Goal: Communication & Community: Answer question/provide support

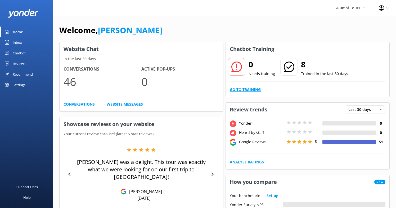
click at [246, 90] on link "Go to Training" at bounding box center [245, 90] width 31 height 6
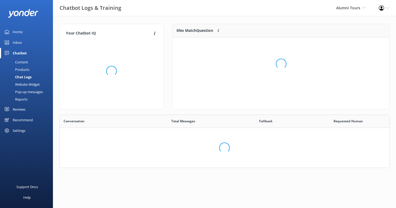
scroll to position [186, 330]
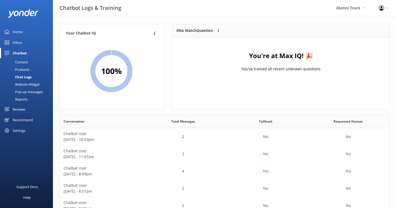
click at [25, 69] on div "Products" at bounding box center [16, 69] width 26 height 7
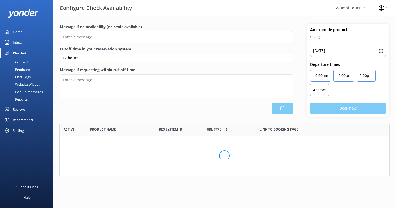
scroll to position [53, 331]
click at [27, 83] on div "Website Widget" at bounding box center [21, 84] width 37 height 7
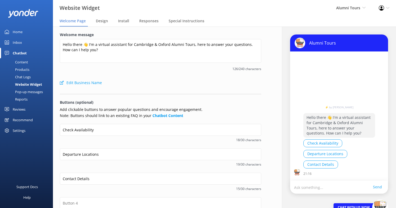
click at [341, 33] on div "Alumni Tours ⚡ by [PERSON_NAME] Hello there 👋 I'm a virtual assistant for Cambr…" at bounding box center [339, 159] width 114 height 267
click at [103, 22] on span "Design" at bounding box center [102, 20] width 12 height 5
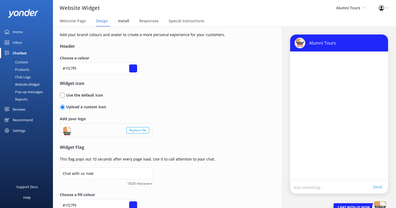
click at [121, 20] on span "Install" at bounding box center [123, 20] width 11 height 5
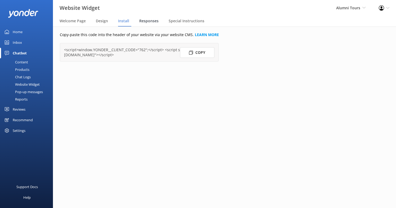
click at [141, 23] on span "Responses" at bounding box center [148, 20] width 19 height 5
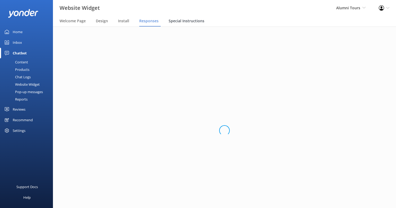
click at [175, 24] on div "Special Instructions" at bounding box center [188, 21] width 38 height 11
click at [67, 20] on span "Welcome Page" at bounding box center [73, 20] width 26 height 5
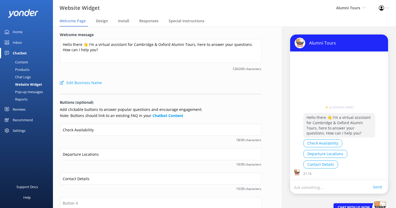
click at [18, 41] on div "Inbox" at bounding box center [17, 42] width 9 height 11
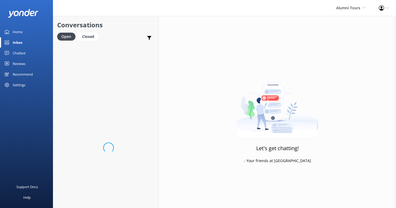
click at [19, 35] on div "Home" at bounding box center [18, 31] width 10 height 11
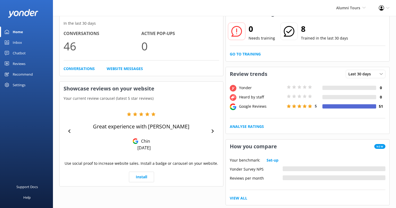
scroll to position [47, 0]
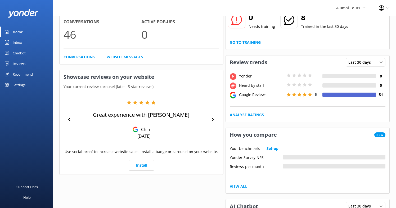
click at [25, 60] on div "Reviews" at bounding box center [19, 63] width 13 height 11
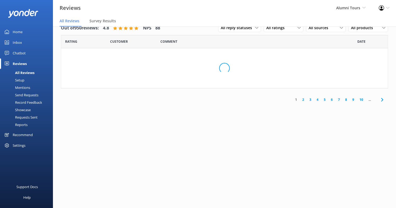
scroll to position [11, 0]
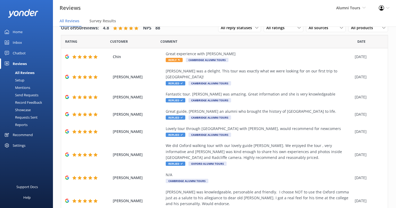
click at [26, 72] on div "All Reviews" at bounding box center [18, 72] width 31 height 7
click at [193, 52] on div "Great experience with [PERSON_NAME]" at bounding box center [259, 54] width 187 height 6
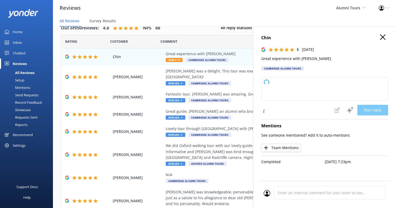
type textarea "We’re delighted to hear you had a great experience with [PERSON_NAME]. She’s pa…"
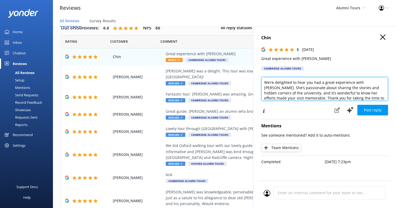
click at [354, 88] on textarea "We’re delighted to hear you had a great experience with [PERSON_NAME]. She’s pa…" at bounding box center [325, 89] width 127 height 24
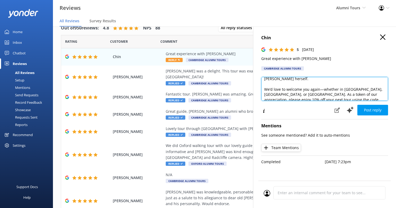
scroll to position [34, 0]
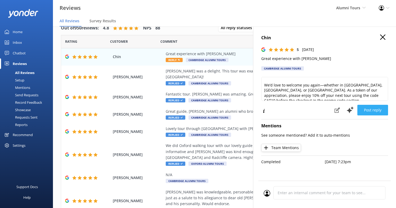
click at [368, 111] on button "Post reply" at bounding box center [373, 110] width 31 height 11
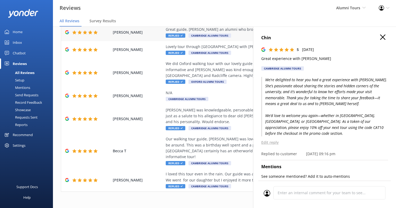
scroll to position [0, 0]
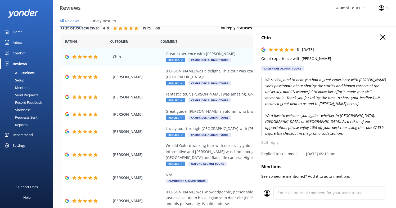
click at [23, 30] on link "Home" at bounding box center [26, 31] width 53 height 11
